Goal: Information Seeking & Learning: Learn about a topic

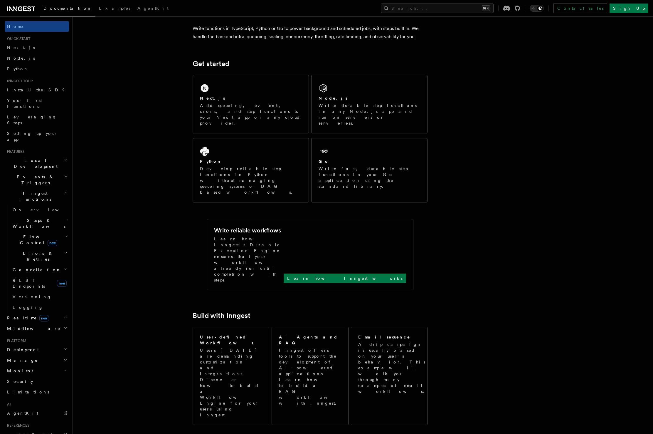
scroll to position [50, 0]
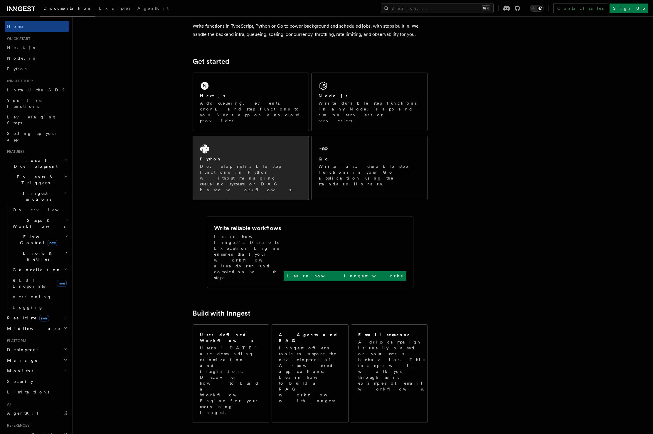
click at [206, 156] on h2 "Python" at bounding box center [211, 159] width 22 height 6
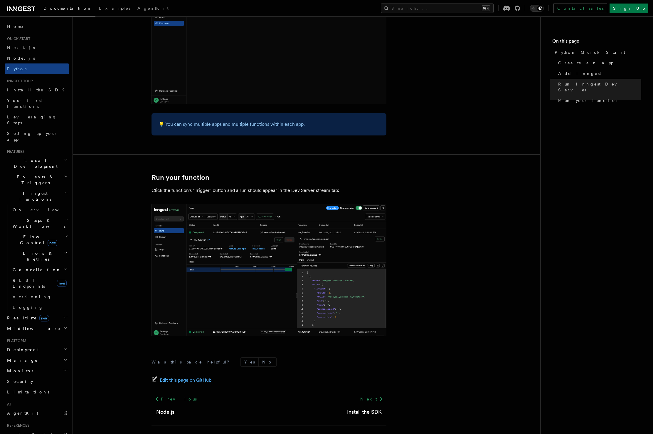
scroll to position [1052, 0]
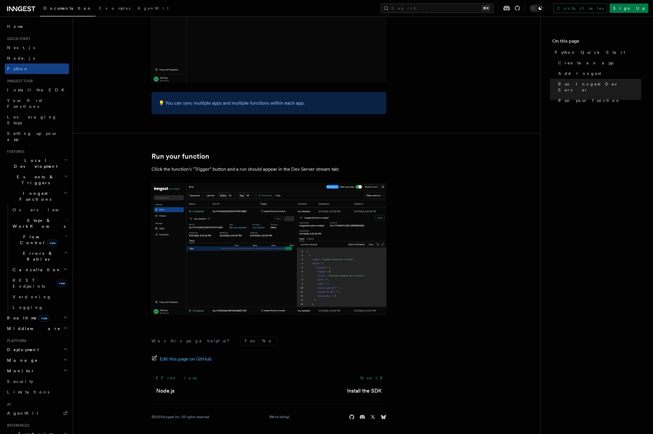
click at [41, 157] on span "Local Development" at bounding box center [34, 163] width 59 height 12
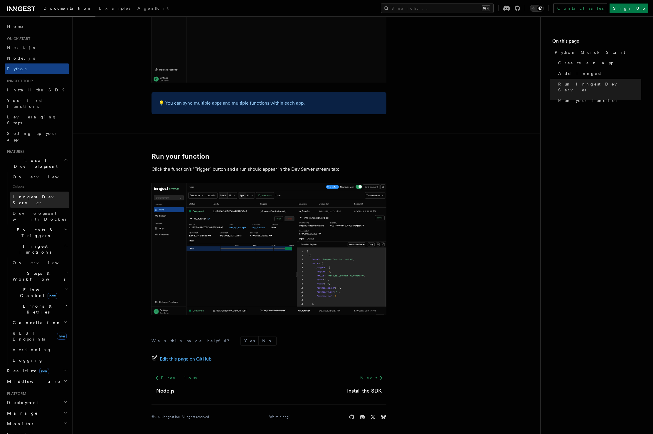
click at [40, 194] on span "Inngest Dev Server" at bounding box center [41, 200] width 56 height 12
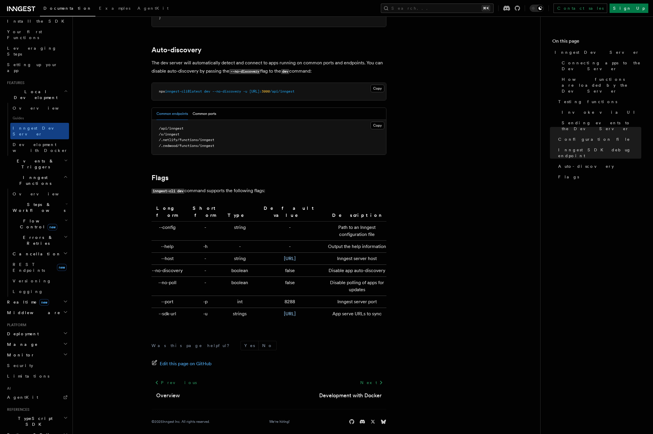
scroll to position [89, 0]
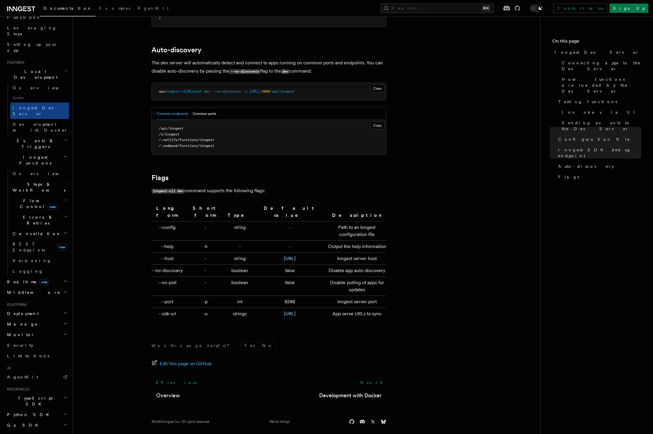
click at [25, 311] on span "Deployment" at bounding box center [22, 314] width 34 height 6
click at [25, 322] on span "Overview" at bounding box center [43, 324] width 61 height 5
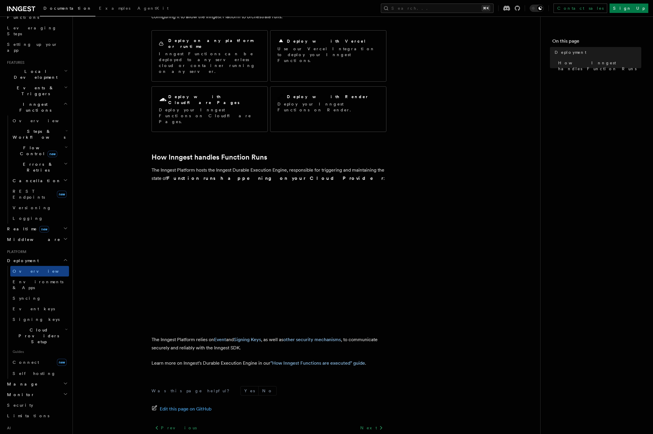
scroll to position [67, 0]
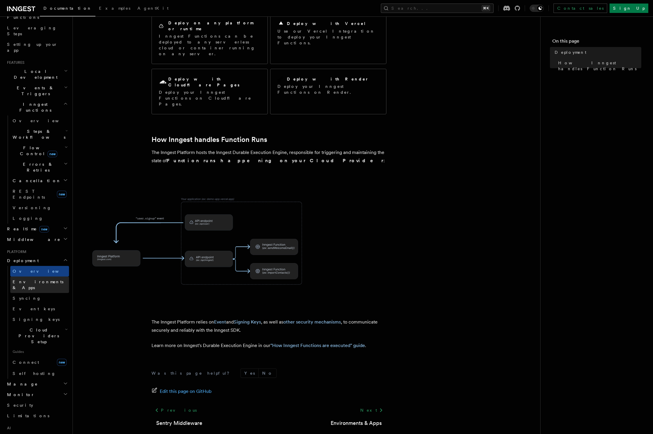
click at [43, 279] on span "Environments & Apps" at bounding box center [38, 284] width 51 height 11
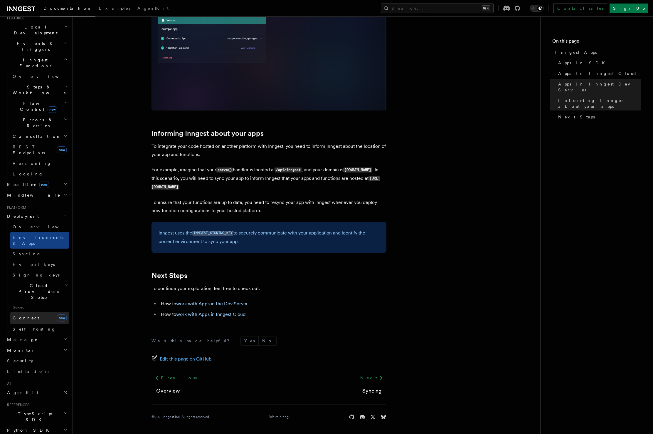
scroll to position [134, 0]
click at [34, 333] on h2 "Manage" at bounding box center [37, 338] width 64 height 11
click at [32, 323] on link "Self hosting" at bounding box center [39, 328] width 59 height 11
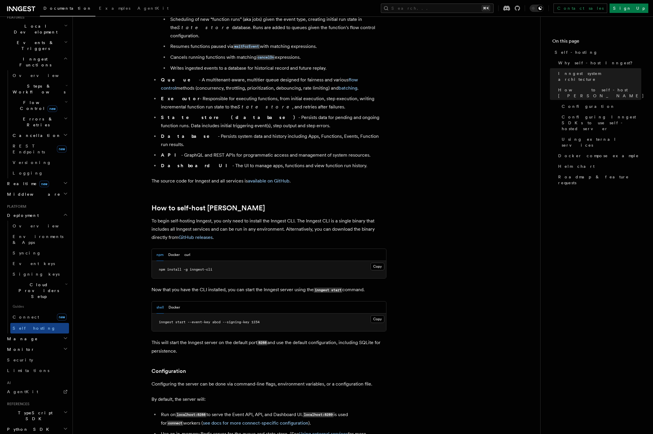
scroll to position [413, 0]
click at [174, 248] on button "Docker" at bounding box center [173, 254] width 11 height 12
click at [189, 248] on button "curl" at bounding box center [187, 254] width 6 height 12
click at [174, 248] on button "Docker" at bounding box center [173, 254] width 11 height 12
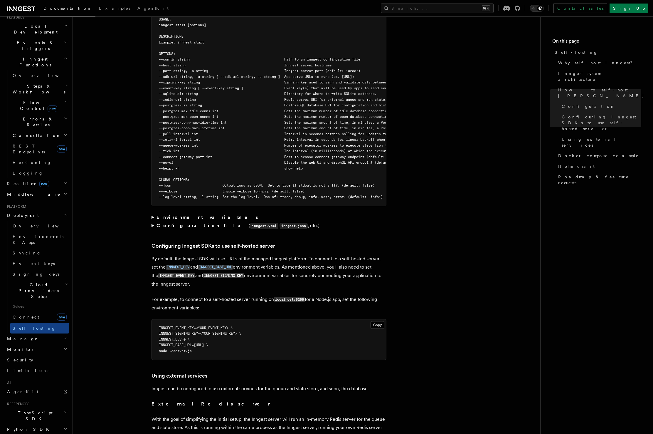
scroll to position [1059, 0]
click at [179, 214] on strong "Environment variables" at bounding box center [208, 217] width 103 height 6
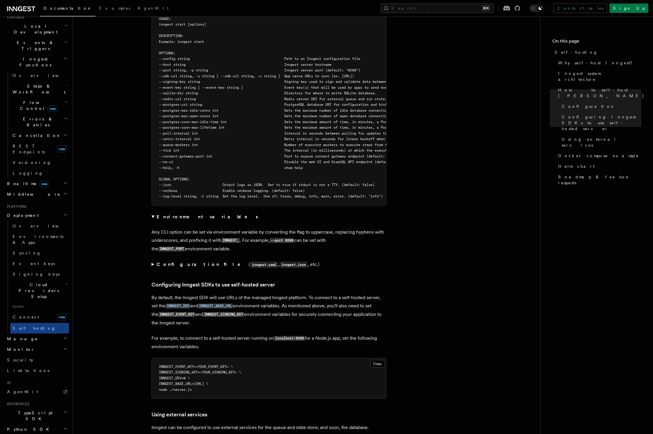
click at [168, 261] on strong "Configuration file" at bounding box center [203, 264] width 92 height 6
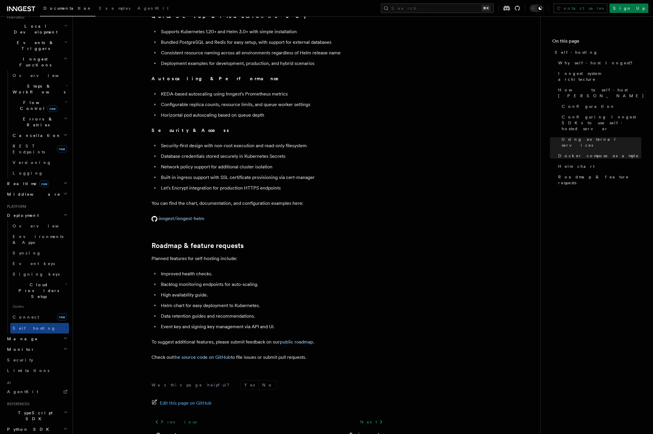
scroll to position [2221, 0]
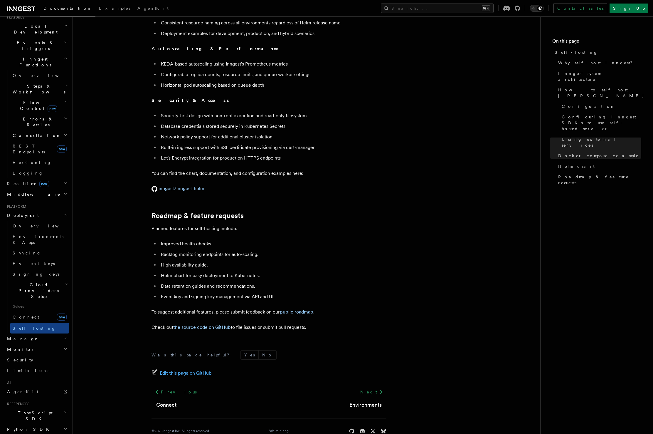
click at [40, 344] on h2 "Monitor" at bounding box center [37, 349] width 64 height 11
click at [40, 358] on span "Observability & metrics" at bounding box center [43, 363] width 61 height 11
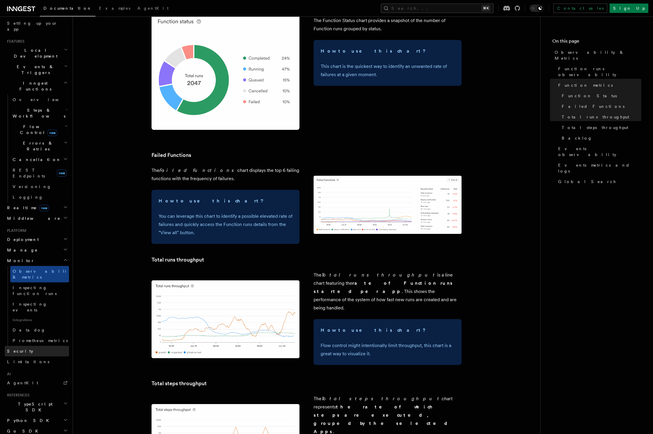
scroll to position [661, 0]
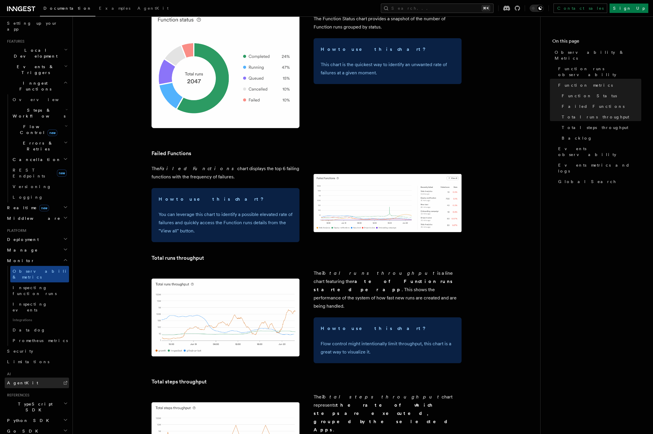
click at [38, 377] on link "AgentKit" at bounding box center [37, 382] width 64 height 11
click at [32, 415] on h2 "Python SDK" at bounding box center [37, 420] width 64 height 11
click at [28, 429] on span "Introduction" at bounding box center [34, 431] width 42 height 5
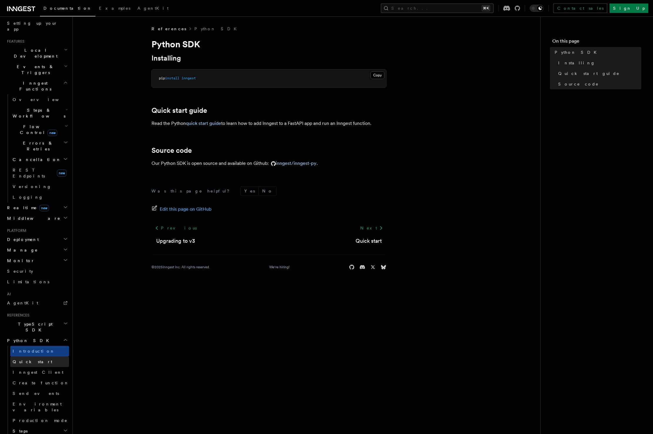
click at [33, 356] on link "Quick start" at bounding box center [39, 361] width 59 height 11
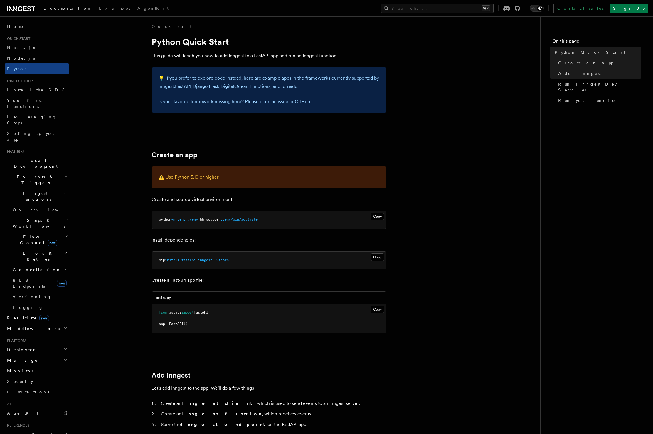
scroll to position [48, 0]
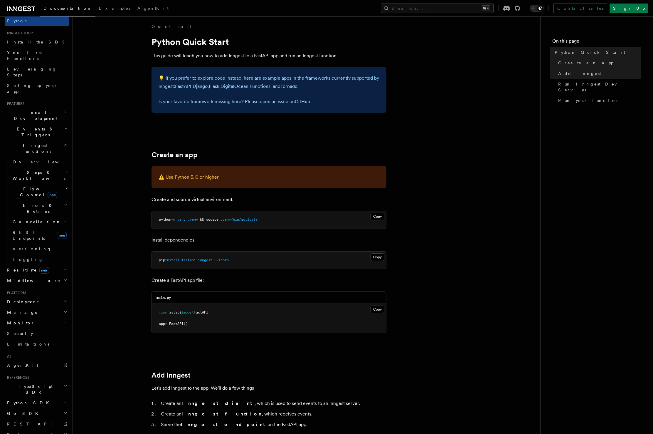
click at [27, 400] on span "Python SDK" at bounding box center [29, 403] width 48 height 6
click at [28, 432] on span "Inngest Client" at bounding box center [38, 434] width 51 height 5
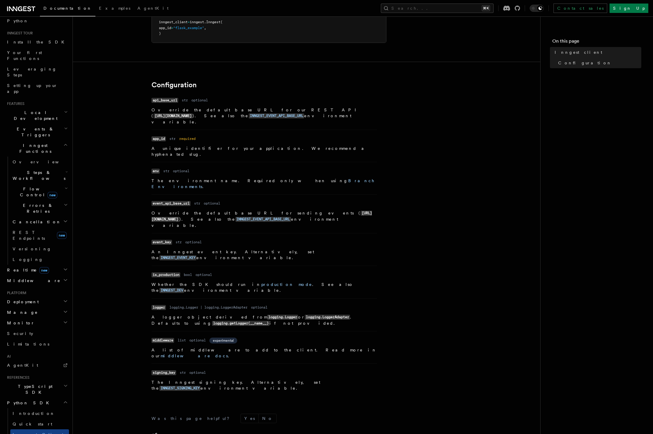
scroll to position [99, 0]
